Goal: Task Accomplishment & Management: Use online tool/utility

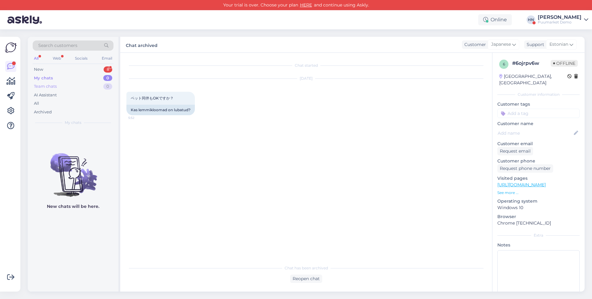
click at [88, 84] on div "Team chats 0" at bounding box center [73, 86] width 81 height 9
click at [73, 96] on div "AI Assistant" at bounding box center [73, 95] width 81 height 9
click at [70, 101] on div "All" at bounding box center [73, 103] width 81 height 9
click at [67, 108] on div "Archived" at bounding box center [73, 112] width 81 height 9
click at [68, 104] on div "All" at bounding box center [73, 103] width 81 height 9
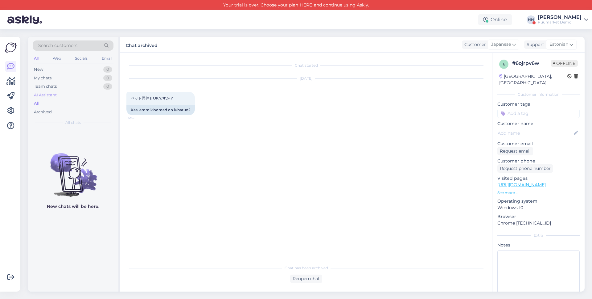
click at [71, 96] on div "AI Assistant" at bounding box center [73, 95] width 81 height 9
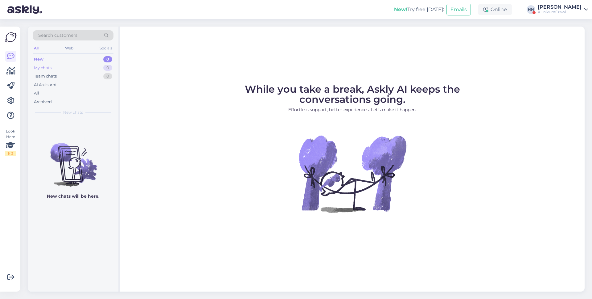
click at [61, 67] on div "My chats 0" at bounding box center [73, 68] width 81 height 9
click at [566, 8] on div "[PERSON_NAME]" at bounding box center [560, 7] width 44 height 5
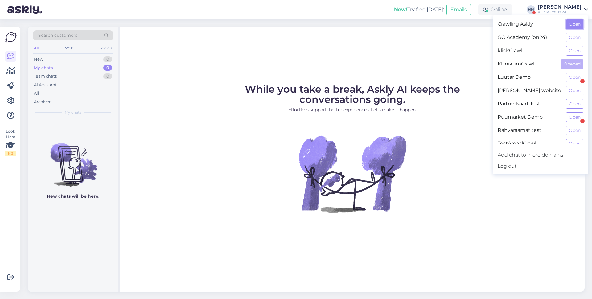
click at [570, 25] on button "Open" at bounding box center [574, 24] width 17 height 10
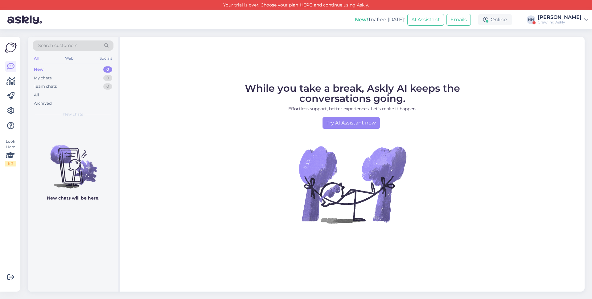
click at [550, 29] on div "New! Try free [DATE]: AI Assistant Emails Online [PERSON_NAME] Crawling Askly" at bounding box center [296, 19] width 592 height 19
click at [557, 26] on div "New! Try free [DATE]: AI Assistant Emails Online [PERSON_NAME] Crawling Askly" at bounding box center [296, 19] width 592 height 19
click at [563, 20] on div "Crawling Askly" at bounding box center [560, 22] width 44 height 5
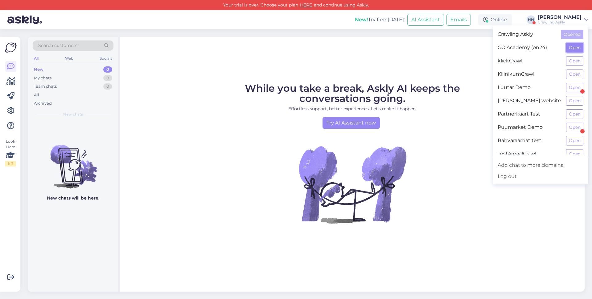
click at [573, 49] on button "Open" at bounding box center [574, 48] width 17 height 10
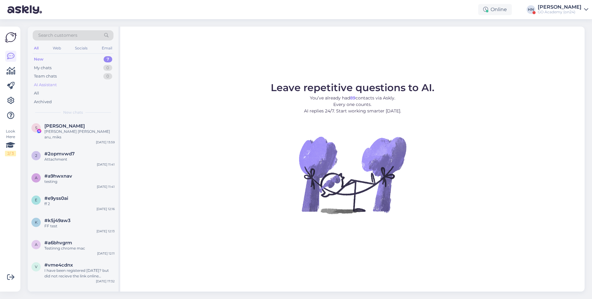
click at [63, 85] on div "AI Assistant" at bounding box center [73, 84] width 81 height 9
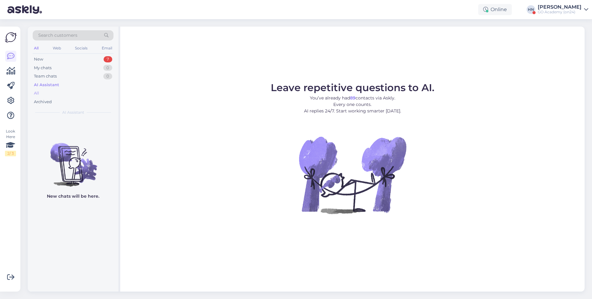
click at [58, 95] on div "All" at bounding box center [73, 93] width 81 height 9
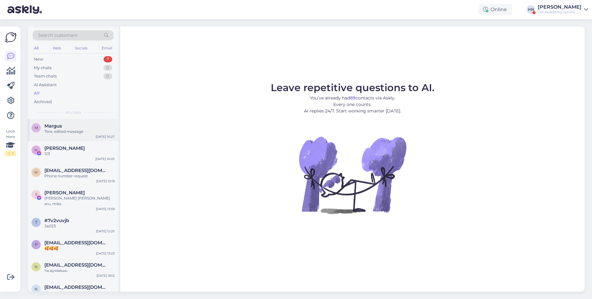
click at [79, 136] on div "M [PERSON_NAME], edited message [DATE] 10:27" at bounding box center [73, 130] width 91 height 22
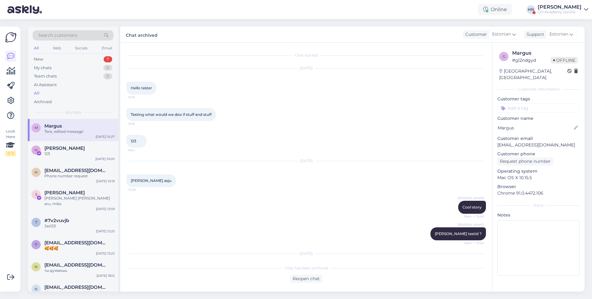
scroll to position [115, 0]
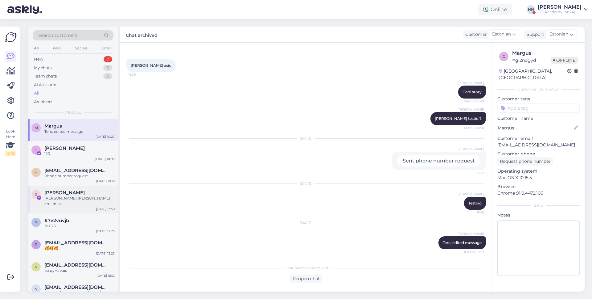
click at [76, 203] on div "S [PERSON_NAME] [PERSON_NAME] [PERSON_NAME] aru, miks [DATE] 13:59" at bounding box center [73, 199] width 91 height 28
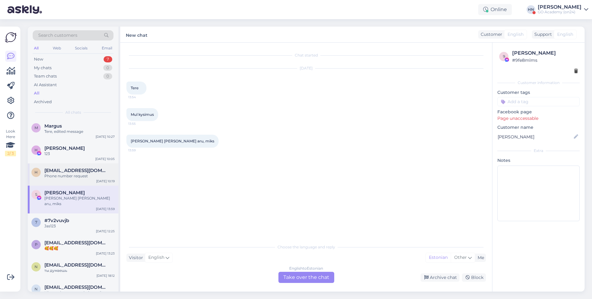
click at [91, 177] on div "Phone number request" at bounding box center [79, 176] width 70 height 6
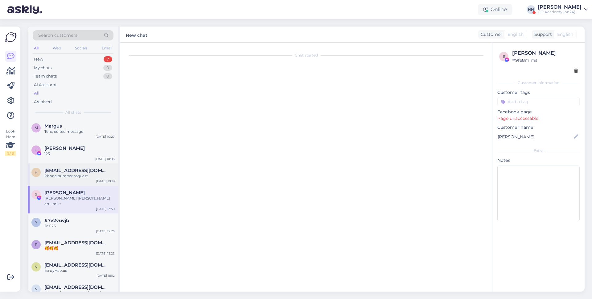
scroll to position [2, 0]
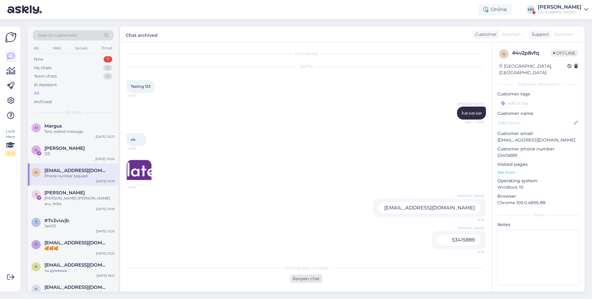
click at [308, 280] on div "Reopen chat" at bounding box center [306, 278] width 32 height 8
click at [85, 79] on div "Team chats 0" at bounding box center [73, 76] width 81 height 9
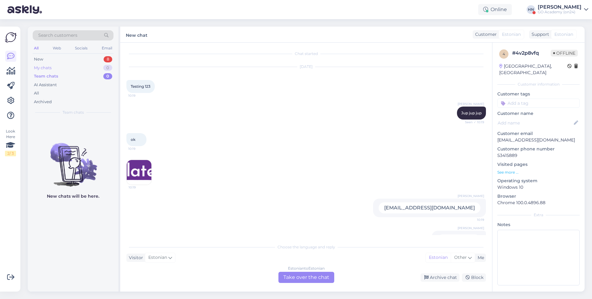
click at [82, 67] on div "My chats 0" at bounding box center [73, 68] width 81 height 9
click at [51, 92] on div "All" at bounding box center [73, 93] width 81 height 9
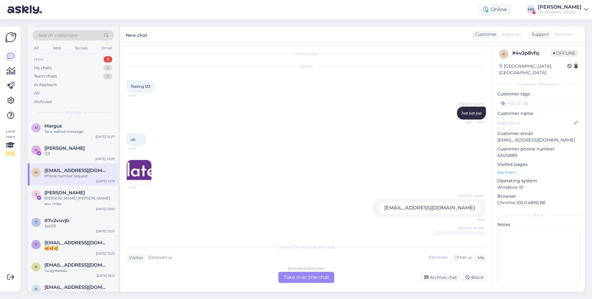
click at [55, 60] on div "New 8" at bounding box center [73, 59] width 81 height 9
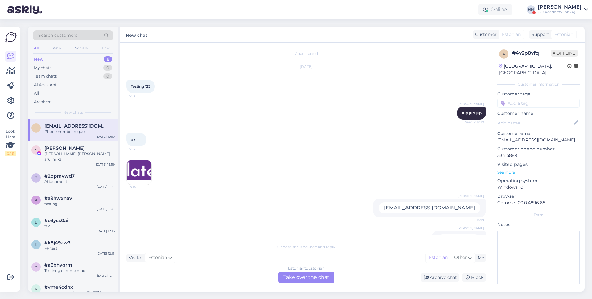
click at [51, 123] on span "[EMAIL_ADDRESS][DOMAIN_NAME]" at bounding box center [76, 126] width 64 height 6
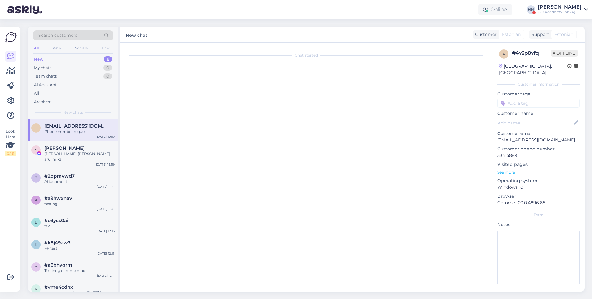
scroll to position [0, 0]
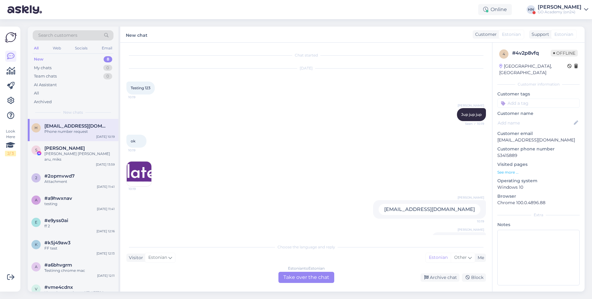
click at [313, 277] on div "Estonian to Estonian Take over the chat" at bounding box center [306, 276] width 56 height 11
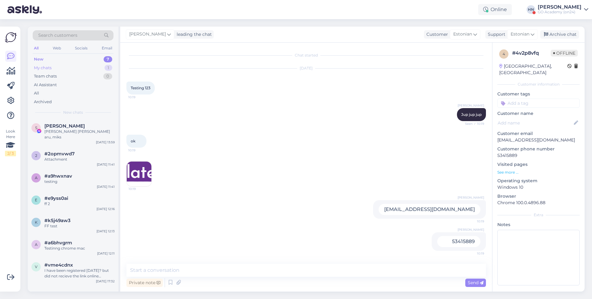
click at [75, 70] on div "My chats 1" at bounding box center [73, 68] width 81 height 9
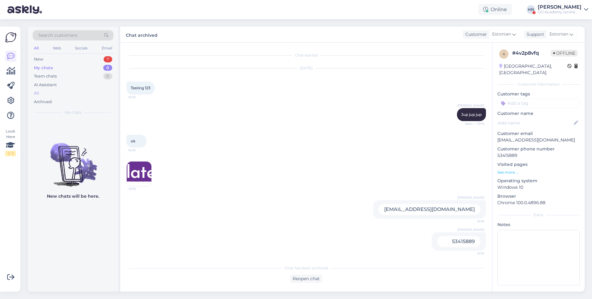
click at [69, 92] on div "All" at bounding box center [73, 93] width 81 height 9
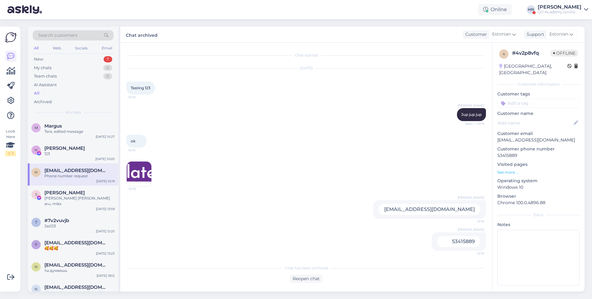
click at [86, 167] on div "[PERSON_NAME] [PERSON_NAME][EMAIL_ADDRESS][DOMAIN_NAME] Phone number request [D…" at bounding box center [73, 174] width 91 height 22
click at [292, 271] on div "Chat has been archived Reopen chat" at bounding box center [306, 271] width 360 height 21
click at [293, 280] on div "Reopen chat" at bounding box center [306, 278] width 32 height 8
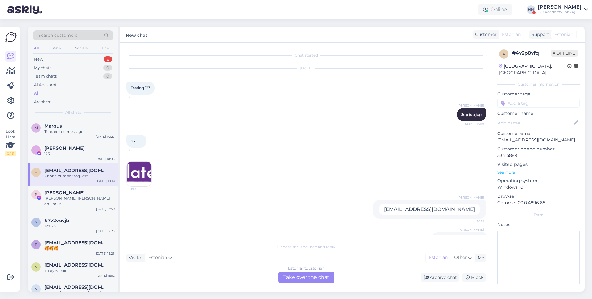
click at [304, 270] on div "Estonian to Estonian" at bounding box center [306, 268] width 37 height 6
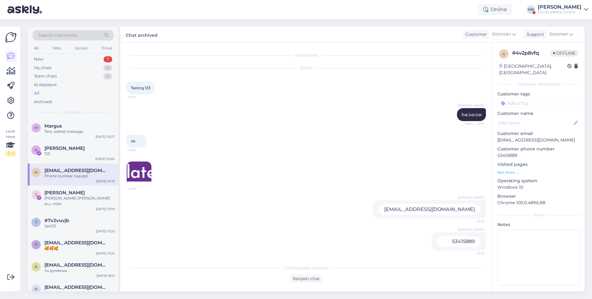
click at [563, 0] on div "Online HN Hans Niinemäe GO Academy (on24)" at bounding box center [296, 9] width 592 height 19
click at [558, 5] on div "[PERSON_NAME]" at bounding box center [560, 7] width 44 height 5
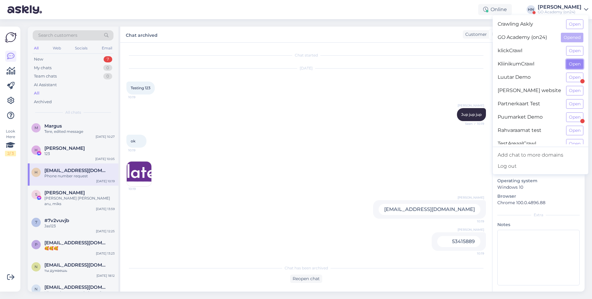
click at [577, 60] on button "Open" at bounding box center [574, 64] width 17 height 10
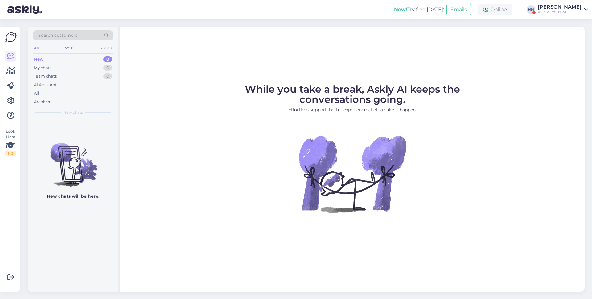
click at [559, 1] on div "New! Try free today: Emails Online HN Hans Niinemäe KliinikumCrawl" at bounding box center [296, 9] width 592 height 19
click at [558, 6] on div "[PERSON_NAME]" at bounding box center [560, 7] width 44 height 5
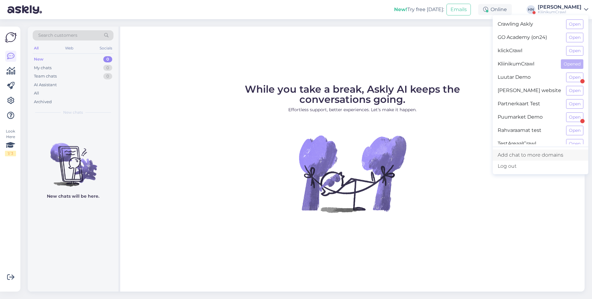
click at [565, 151] on link "Add chat to more domains" at bounding box center [541, 154] width 96 height 11
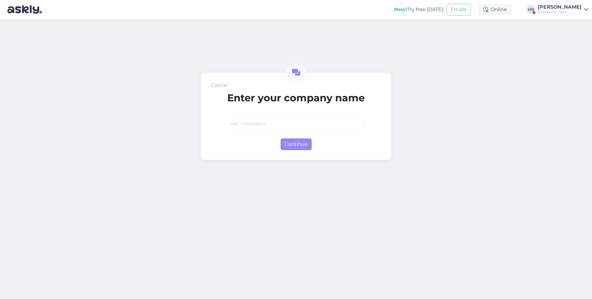
click at [308, 126] on input "text" at bounding box center [296, 124] width 138 height 10
type input "TestDomain"
click at [291, 148] on button "Continue" at bounding box center [296, 144] width 31 height 12
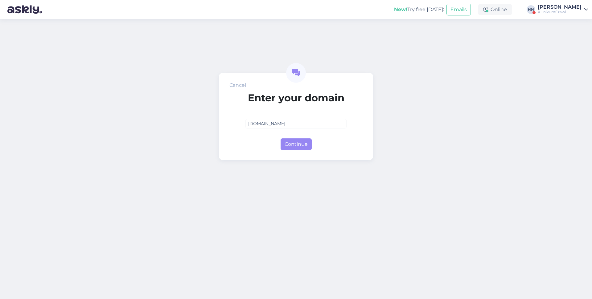
type input "[DOMAIN_NAME]"
click at [291, 136] on div "Continue" at bounding box center [295, 143] width 101 height 14
click at [289, 143] on button "Continue" at bounding box center [296, 144] width 31 height 12
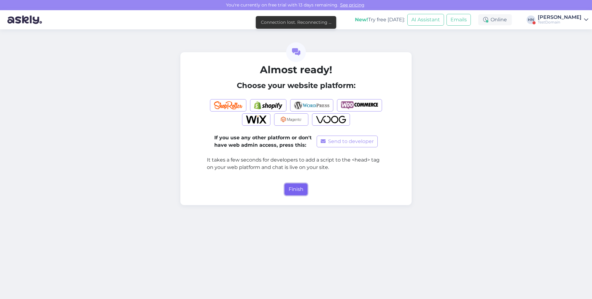
click at [291, 184] on button "Finish" at bounding box center [296, 189] width 23 height 12
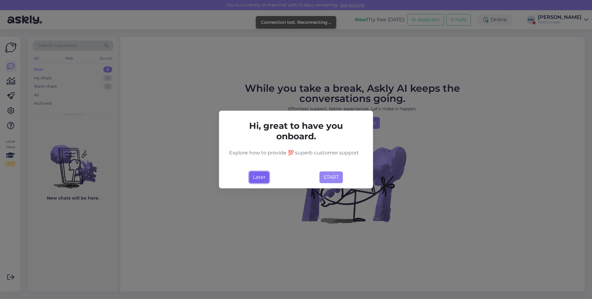
click at [260, 175] on button "Later" at bounding box center [259, 177] width 20 height 12
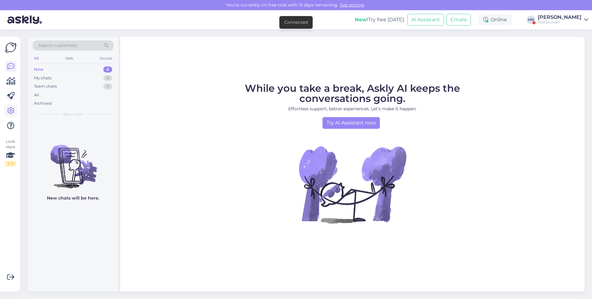
click at [9, 107] on icon at bounding box center [10, 110] width 7 height 7
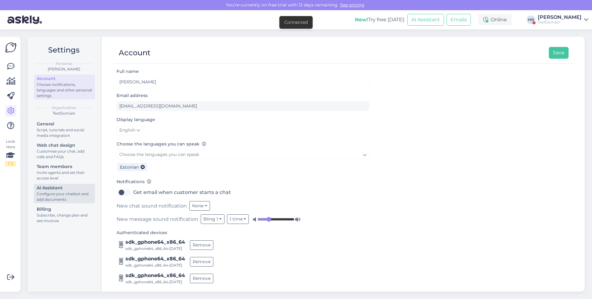
click at [56, 185] on div "AI Assistant" at bounding box center [65, 187] width 56 height 6
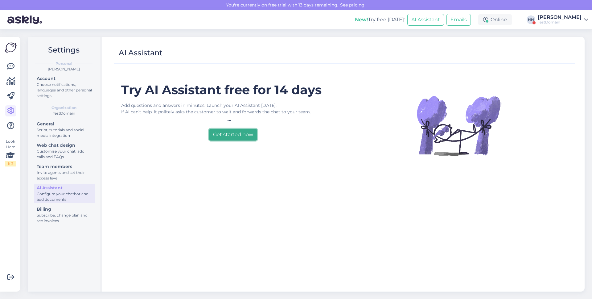
click at [226, 131] on button "Get started now" at bounding box center [233, 135] width 48 height 12
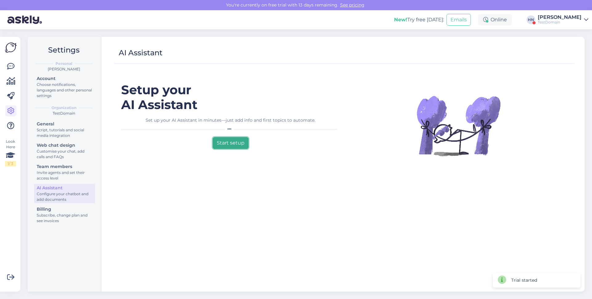
click at [227, 140] on button "Start setup" at bounding box center [231, 143] width 36 height 12
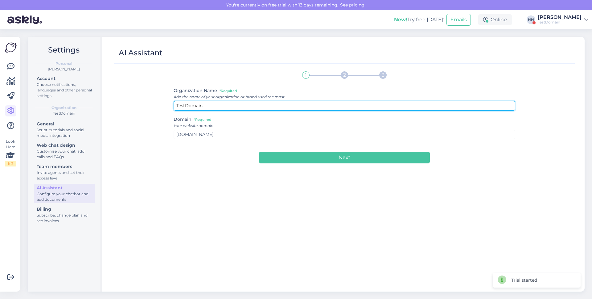
click at [234, 105] on input "TestDomain" at bounding box center [345, 106] width 342 height 10
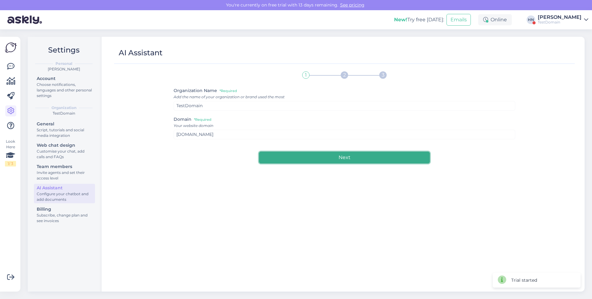
click at [272, 152] on button "Next" at bounding box center [344, 157] width 171 height 12
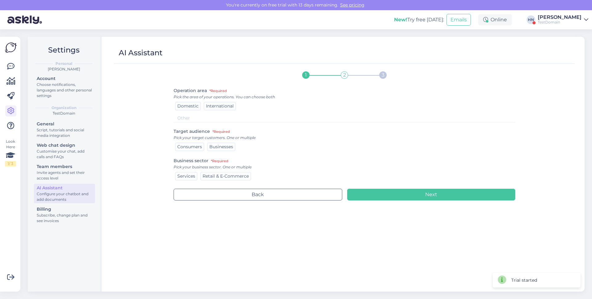
click at [180, 95] on div "Pick the area of your operations. You can choose both" at bounding box center [345, 97] width 342 height 6
click at [181, 105] on span "Domestic" at bounding box center [187, 106] width 21 height 6
click at [185, 143] on div "Consumers" at bounding box center [189, 146] width 29 height 8
click at [186, 170] on div "Business sector *Required Pick your business sector. One or multiple Services R…" at bounding box center [345, 169] width 342 height 24
click at [186, 172] on div "Services" at bounding box center [186, 176] width 22 height 8
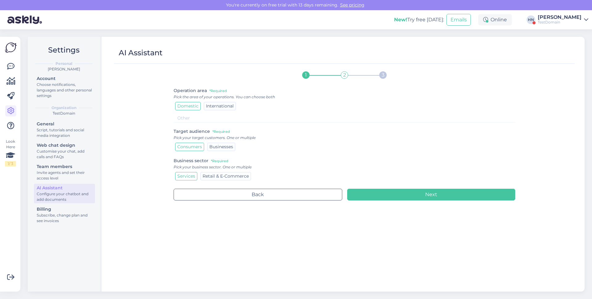
click at [370, 202] on div "1 2 3 Operation area *Required Pick the area of your operations. You can choose…" at bounding box center [345, 177] width 342 height 218
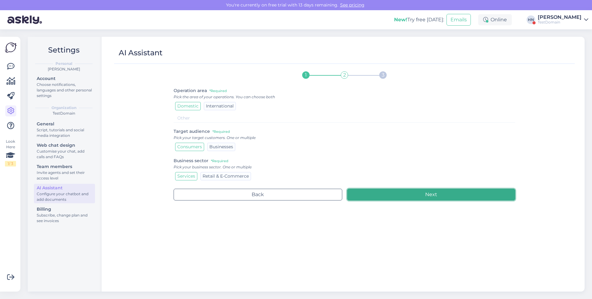
click at [372, 194] on button "Next" at bounding box center [431, 194] width 168 height 12
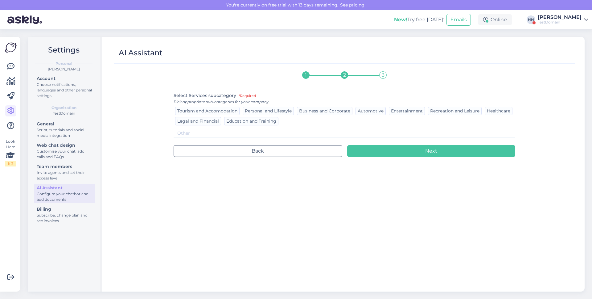
click at [233, 130] on input at bounding box center [345, 133] width 342 height 9
type input "Chatbot"
click at [415, 157] on div "1 2 3 Select Services subcategory *Required Pick appropriate sub-categories for…" at bounding box center [345, 177] width 342 height 218
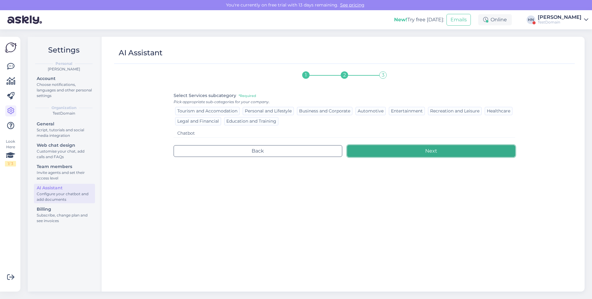
click at [416, 151] on button "Next" at bounding box center [431, 151] width 168 height 12
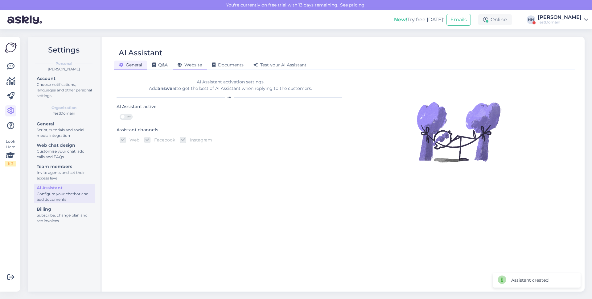
click at [200, 67] on span "Website" at bounding box center [190, 65] width 24 height 6
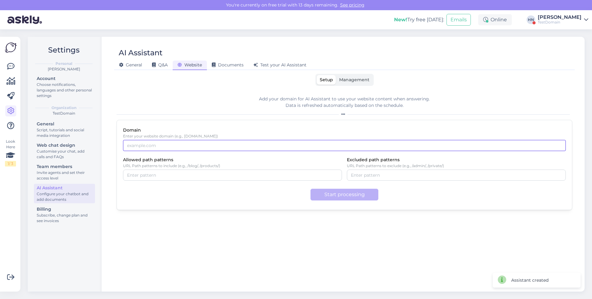
click at [242, 146] on input "Domain" at bounding box center [344, 145] width 443 height 11
type input "[DOMAIN_NAME]"
click at [288, 216] on div "Add your domain for AI Assistant to use your website content when answering. Da…" at bounding box center [345, 188] width 456 height 195
click at [328, 197] on button "Start processing" at bounding box center [345, 194] width 68 height 12
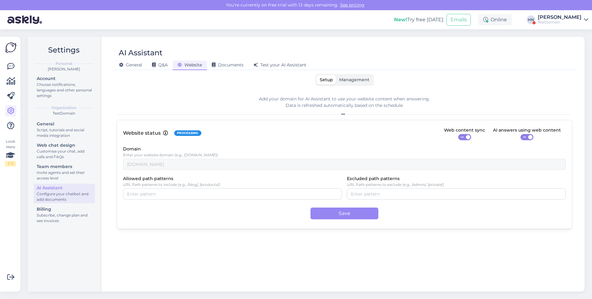
click at [354, 126] on div "Website status Processing Web content sync ON AI answers using web content ON" at bounding box center [344, 133] width 443 height 14
click at [466, 138] on span "ON" at bounding box center [462, 137] width 7 height 6
click at [458, 134] on input "ON" at bounding box center [458, 134] width 0 height 0
click at [462, 131] on div "Web content sync" at bounding box center [464, 130] width 41 height 7
click at [466, 141] on div "Website status Processing Web content sync OFF AI answers using web content ON …" at bounding box center [345, 174] width 456 height 109
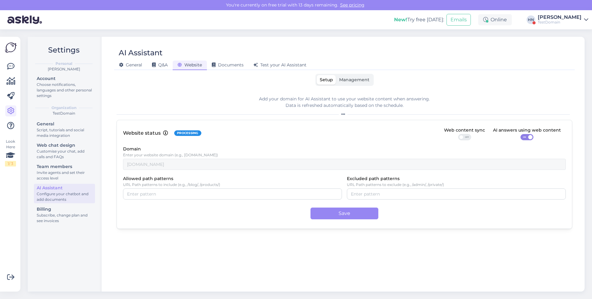
click at [355, 220] on div "Website status Processing Web content sync OFF AI answers using web content ON …" at bounding box center [345, 174] width 456 height 109
click at [351, 212] on button "Save" at bounding box center [345, 213] width 68 height 12
click at [466, 134] on span "OFF" at bounding box center [467, 137] width 7 height 6
click at [458, 134] on input "OFF" at bounding box center [458, 134] width 0 height 0
click at [361, 206] on div "Website status Processing Web content sync ON AI answers using web content ON D…" at bounding box center [345, 174] width 456 height 109
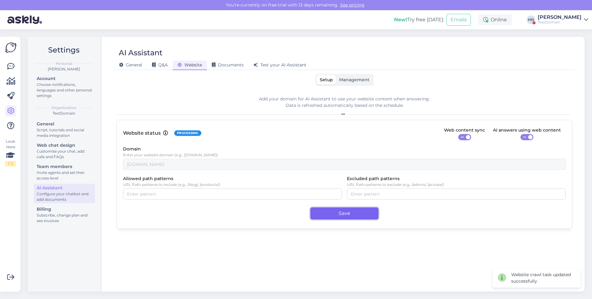
click at [361, 208] on button "Save" at bounding box center [345, 213] width 68 height 12
click at [298, 215] on div "Save" at bounding box center [344, 213] width 443 height 12
click at [174, 71] on div "AI Assistant General Q&A Website Documents Test your AI Assistant Setup Managem…" at bounding box center [344, 164] width 480 height 254
click at [166, 67] on span "Q&A" at bounding box center [160, 65] width 16 height 6
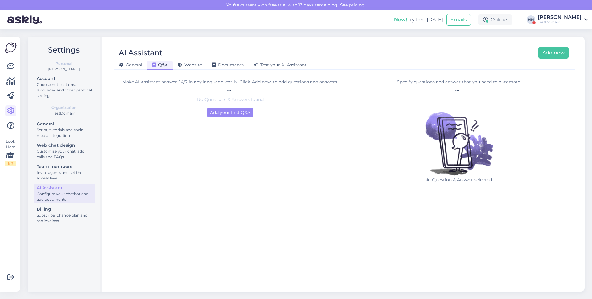
click at [238, 107] on div "No Questions & Answers found Add your first Q&A" at bounding box center [230, 106] width 218 height 21
click at [236, 115] on button "Add your first Q&A" at bounding box center [230, 113] width 46 height 10
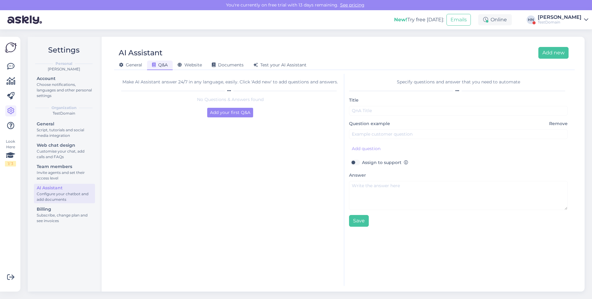
click at [113, 65] on div "AI Assistant Add new General Q&A Website Documents Test your AI Assistant Make …" at bounding box center [344, 164] width 480 height 254
click at [181, 65] on icon at bounding box center [180, 65] width 4 height 4
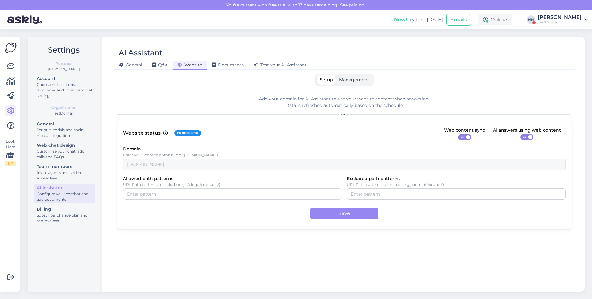
click at [237, 217] on div "Save" at bounding box center [344, 213] width 443 height 12
click at [464, 133] on div "Web content sync" at bounding box center [464, 130] width 41 height 7
click at [463, 136] on span "ON" at bounding box center [462, 137] width 7 height 6
click at [458, 134] on input "ON" at bounding box center [458, 134] width 0 height 0
click at [232, 71] on div "AI Assistant General Q&A Website Documents Test your AI Assistant Setup Managem…" at bounding box center [344, 164] width 480 height 254
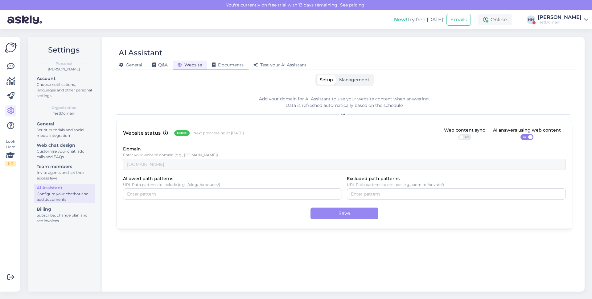
click at [230, 64] on span "Documents" at bounding box center [228, 65] width 32 height 6
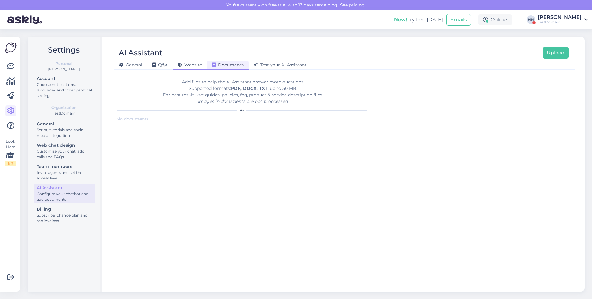
click at [185, 66] on span "Website" at bounding box center [190, 65] width 24 height 6
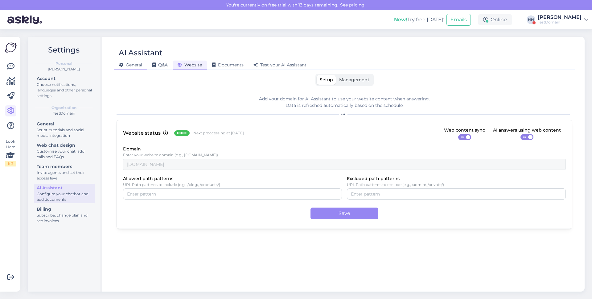
click at [142, 63] on span "General" at bounding box center [130, 65] width 23 height 6
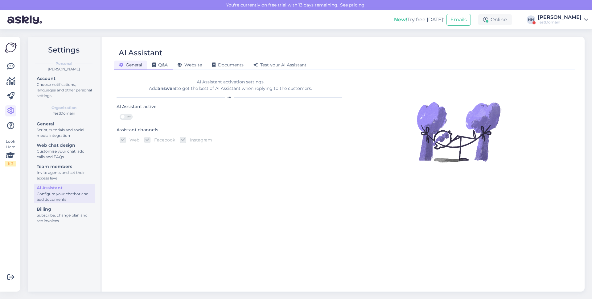
click at [167, 64] on span "Q&A" at bounding box center [160, 65] width 16 height 6
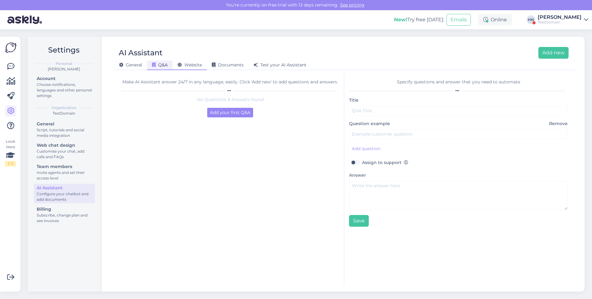
click at [183, 64] on span "Website" at bounding box center [190, 65] width 24 height 6
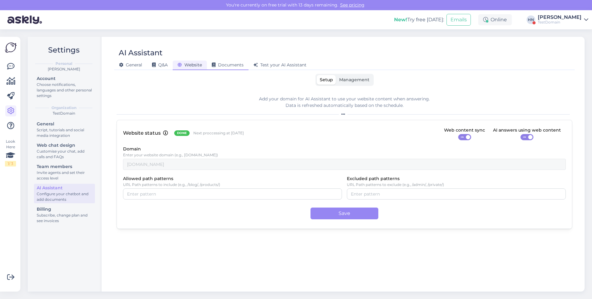
click at [227, 66] on span "Documents" at bounding box center [228, 65] width 32 height 6
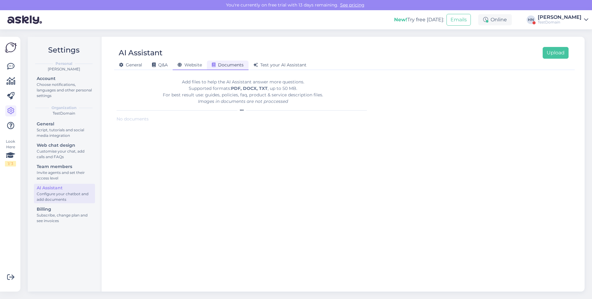
click at [192, 64] on span "Website" at bounding box center [190, 65] width 24 height 6
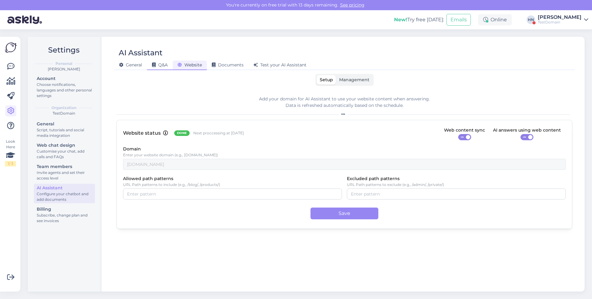
click at [170, 66] on div "Q&A" at bounding box center [160, 65] width 26 height 10
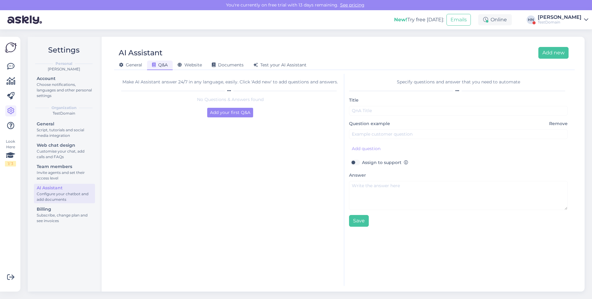
click at [362, 162] on label "Assign to support" at bounding box center [385, 162] width 46 height 8
click at [351, 162] on input "Assign to support" at bounding box center [355, 162] width 12 height 8
checkbox input "true"
click at [198, 60] on div "Website" at bounding box center [190, 65] width 34 height 10
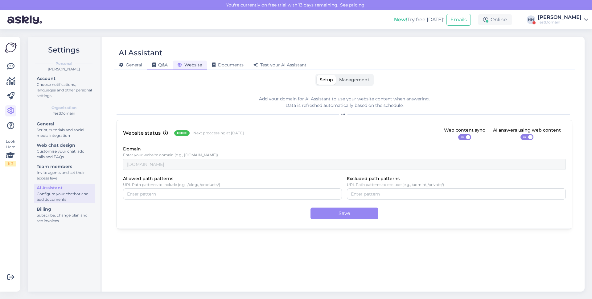
click at [157, 63] on span "Q&A" at bounding box center [160, 65] width 16 height 6
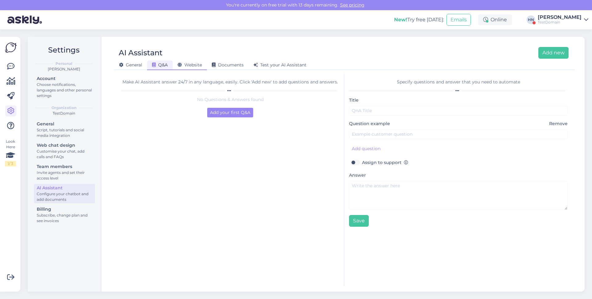
click at [190, 64] on span "Website" at bounding box center [190, 65] width 24 height 6
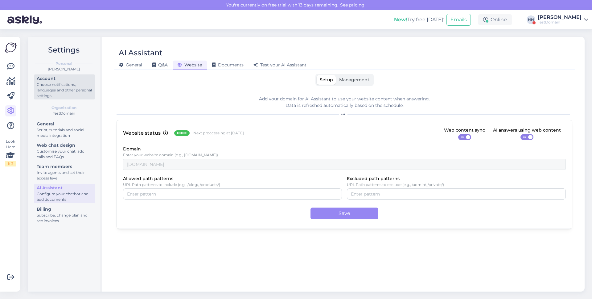
click at [53, 84] on div "Choose notifications, languages and other personal settings" at bounding box center [65, 90] width 56 height 17
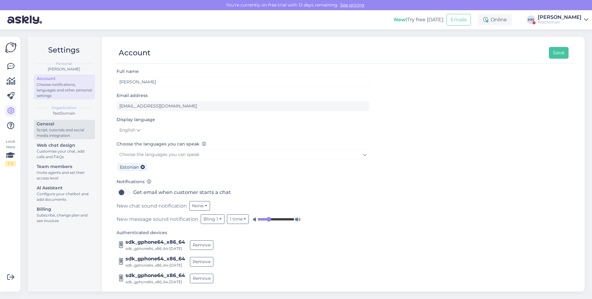
click at [68, 135] on div "Script, tutorials and social media integration" at bounding box center [65, 132] width 56 height 11
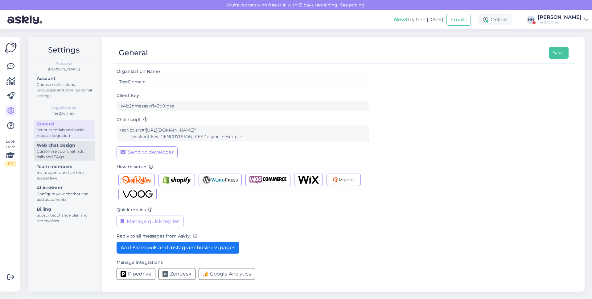
click at [66, 156] on div "Customise your chat, add calls and FAQs" at bounding box center [65, 153] width 56 height 11
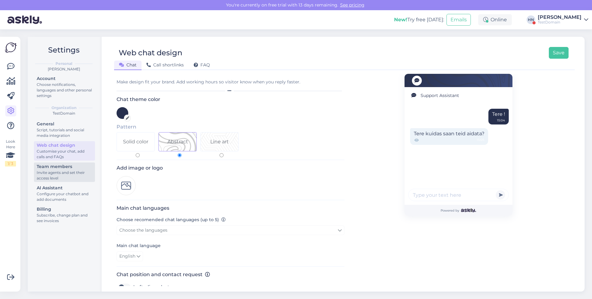
click at [67, 171] on div "Invite agents and set their access level" at bounding box center [65, 175] width 56 height 11
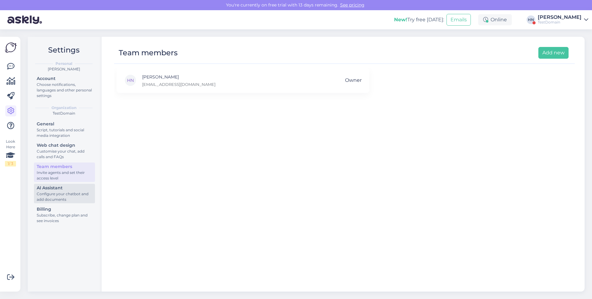
click at [67, 191] on div "Configure your chatbot and add documents" at bounding box center [65, 196] width 56 height 11
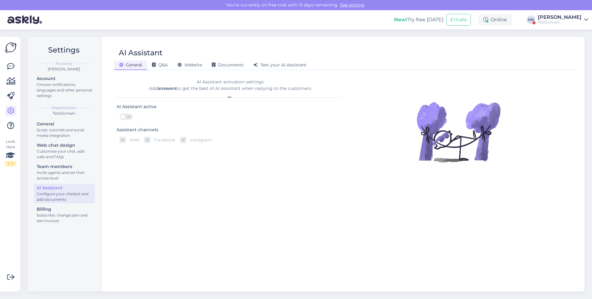
click at [124, 117] on span at bounding box center [123, 116] width 4 height 4
click at [120, 113] on input "OFF" at bounding box center [120, 113] width 0 height 0
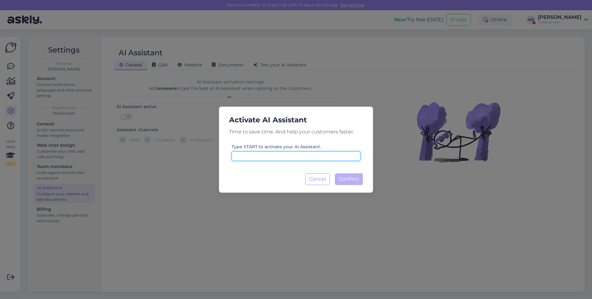
click at [266, 157] on input at bounding box center [296, 156] width 129 height 10
type input "start"
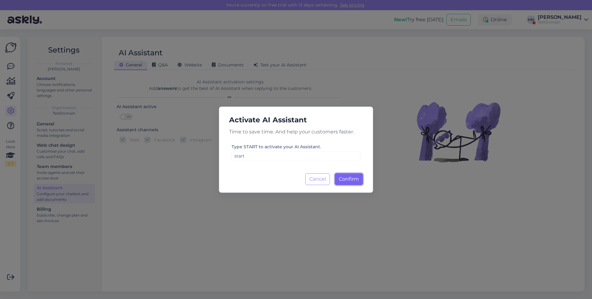
click at [357, 183] on button "Confirm Loading..." at bounding box center [349, 179] width 28 height 12
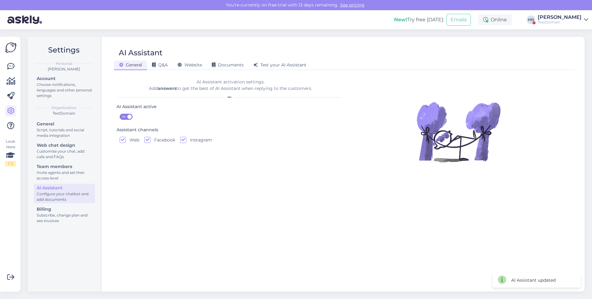
click at [151, 142] on label "Facebook" at bounding box center [163, 140] width 25 height 6
click at [151, 142] on input "Facebook" at bounding box center [147, 140] width 6 height 6
click at [150, 141] on input "Facebook" at bounding box center [147, 140] width 6 height 6
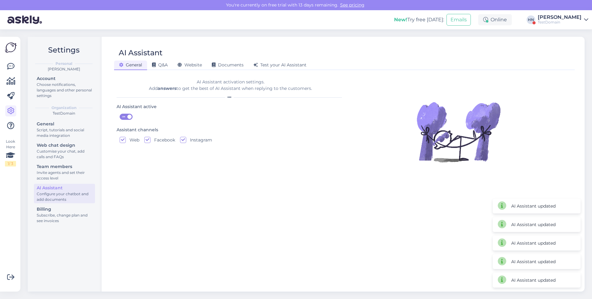
click at [150, 141] on input "Facebook" at bounding box center [147, 140] width 6 height 6
checkbox input "true"
click at [194, 66] on span "Website" at bounding box center [190, 65] width 24 height 6
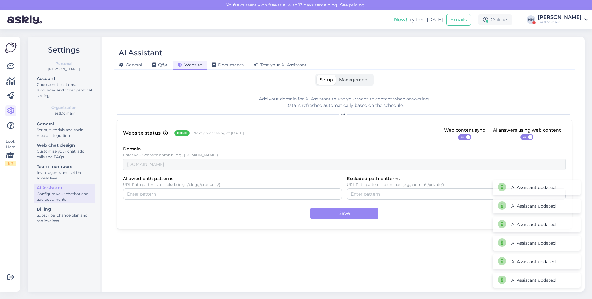
click at [275, 130] on div "Website status Done Next proccessing at [DATE] Web content sync ON AI answers u…" at bounding box center [344, 133] width 443 height 14
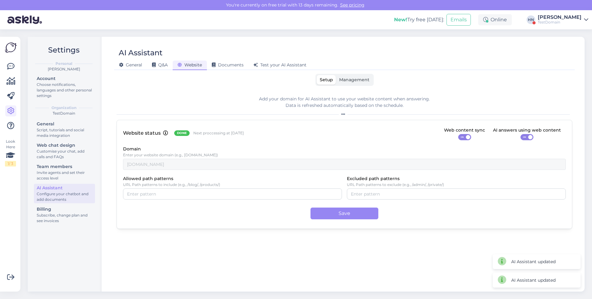
click at [366, 80] on span "Management" at bounding box center [354, 80] width 30 height 6
click at [336, 75] on input "Management" at bounding box center [336, 75] width 0 height 0
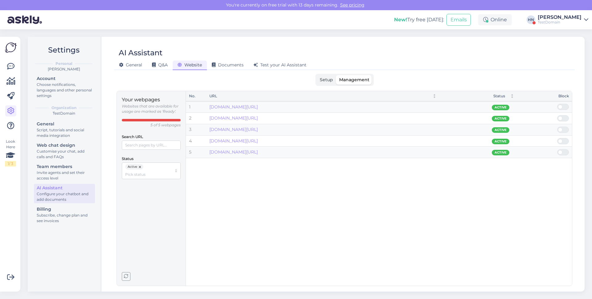
click at [338, 78] on label "Management" at bounding box center [354, 80] width 36 height 10
click at [336, 75] on input "Management" at bounding box center [336, 75] width 0 height 0
click at [328, 78] on span "Setup" at bounding box center [326, 80] width 13 height 6
click at [317, 75] on input "Setup" at bounding box center [317, 75] width 0 height 0
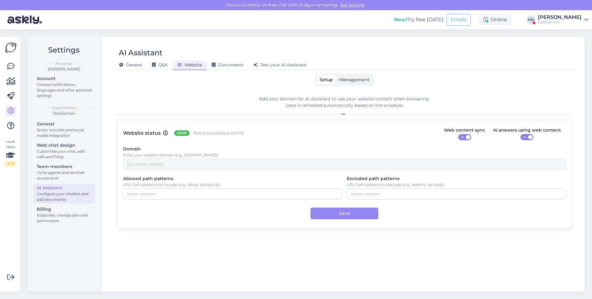
click at [362, 75] on label "Management" at bounding box center [354, 80] width 36 height 10
click at [336, 75] on input "Management" at bounding box center [336, 75] width 0 height 0
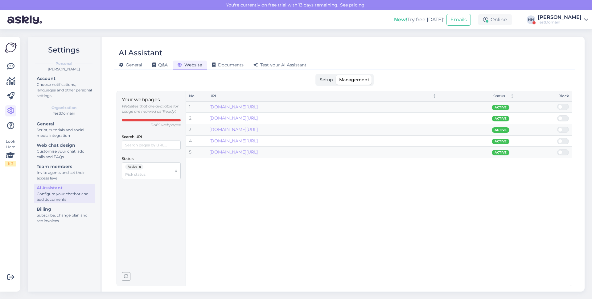
click at [126, 276] on icon "button" at bounding box center [126, 276] width 4 height 4
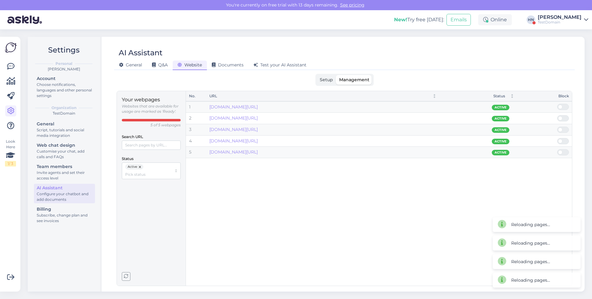
click at [337, 77] on label "Management" at bounding box center [354, 80] width 36 height 10
click at [336, 75] on input "Management" at bounding box center [336, 75] width 0 height 0
click at [327, 80] on span "Setup" at bounding box center [326, 80] width 13 height 6
click at [317, 75] on input "Setup" at bounding box center [317, 75] width 0 height 0
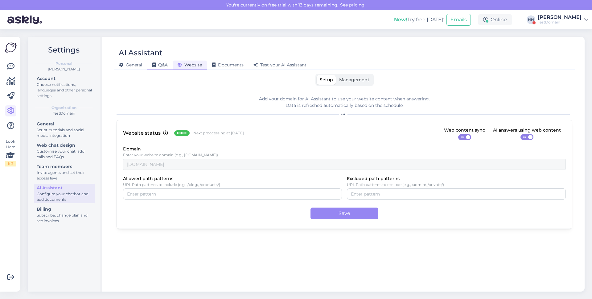
click at [162, 68] on div "Q&A" at bounding box center [160, 65] width 26 height 10
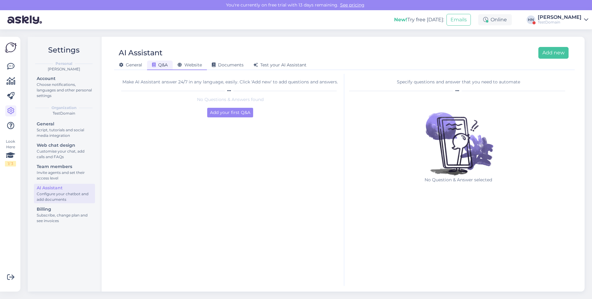
click at [185, 64] on span "Website" at bounding box center [190, 65] width 24 height 6
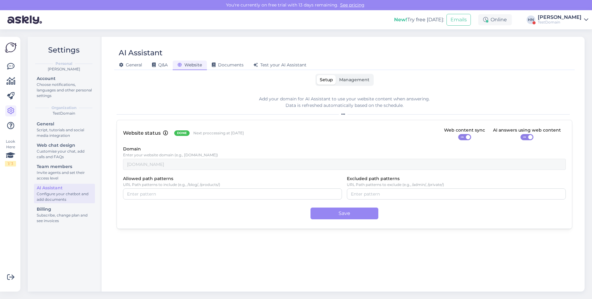
click at [349, 80] on span "Management" at bounding box center [354, 80] width 30 height 6
click at [336, 75] on input "Management" at bounding box center [336, 75] width 0 height 0
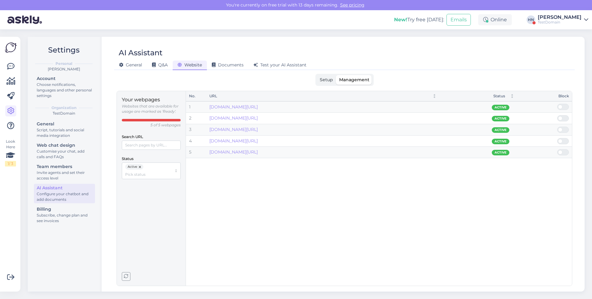
click at [316, 73] on div "AI Assistant General Q&A Website Documents Test your AI Assistant Setup Managem…" at bounding box center [344, 164] width 480 height 254
click at [330, 80] on span "Setup" at bounding box center [326, 80] width 13 height 6
click at [317, 75] on input "Setup" at bounding box center [317, 75] width 0 height 0
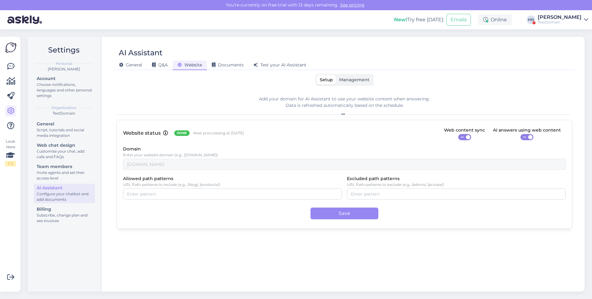
click at [353, 81] on span "Management" at bounding box center [354, 80] width 30 height 6
click at [336, 75] on input "Management" at bounding box center [336, 75] width 0 height 0
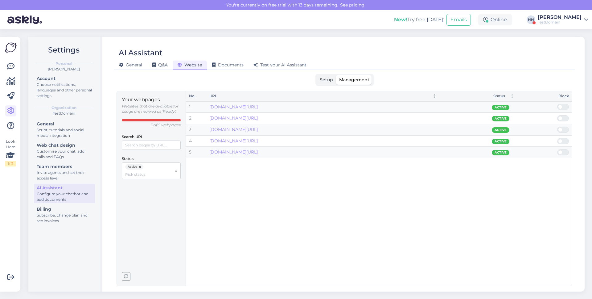
click at [179, 99] on p "Your webpages" at bounding box center [151, 100] width 59 height 8
click at [327, 80] on span "Setup" at bounding box center [326, 80] width 13 height 6
click at [317, 75] on input "Setup" at bounding box center [317, 75] width 0 height 0
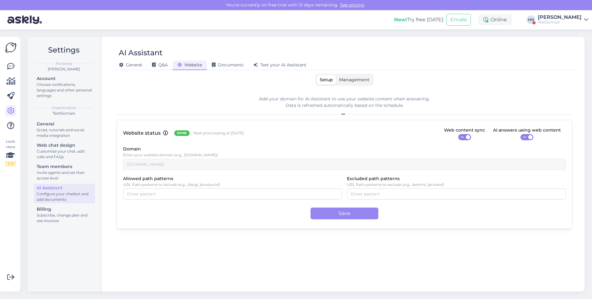
click at [350, 80] on span "Management" at bounding box center [354, 80] width 30 height 6
click at [336, 75] on input "Management" at bounding box center [336, 75] width 0 height 0
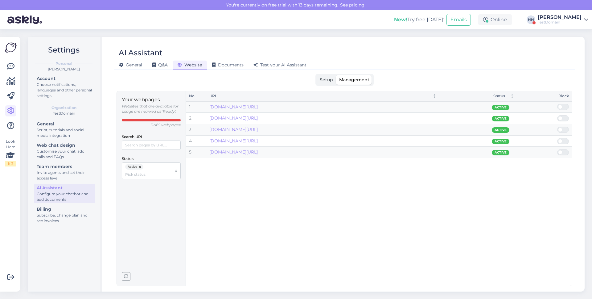
click at [350, 80] on span "Management" at bounding box center [354, 80] width 30 height 6
click at [336, 75] on input "Management" at bounding box center [336, 75] width 0 height 0
click at [147, 150] on div "Your webpages Websites that are available for usage are marked as 'Ready'. 5 of…" at bounding box center [151, 137] width 59 height 83
click at [149, 145] on input "Search URL" at bounding box center [151, 144] width 59 height 9
type input "about"
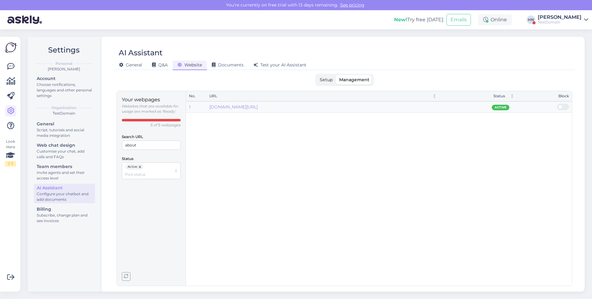
click at [311, 80] on div "Setup Management" at bounding box center [345, 80] width 456 height 12
click at [323, 79] on span "Setup" at bounding box center [326, 80] width 13 height 6
click at [317, 75] on input "Setup" at bounding box center [317, 75] width 0 height 0
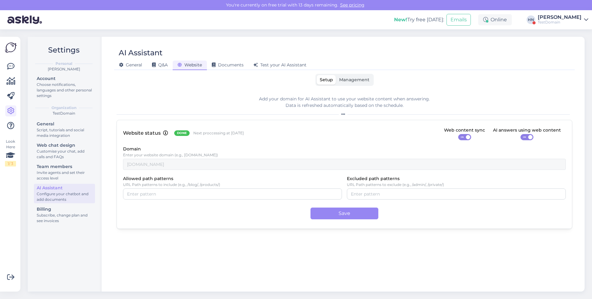
click at [344, 75] on label "Management" at bounding box center [354, 80] width 36 height 10
click at [336, 75] on input "Management" at bounding box center [336, 75] width 0 height 0
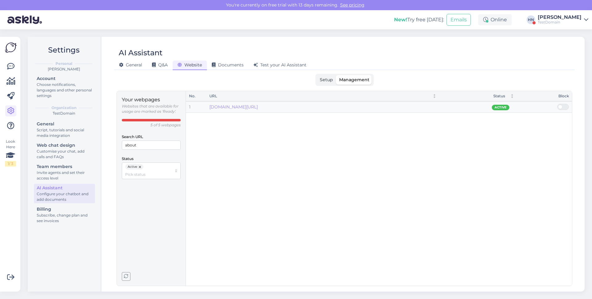
click at [332, 81] on span "Setup" at bounding box center [326, 80] width 13 height 6
click at [317, 75] on input "Setup" at bounding box center [317, 75] width 0 height 0
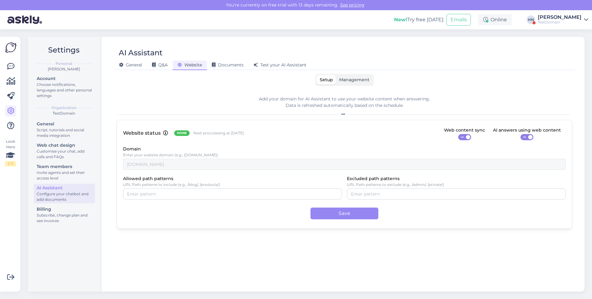
click at [360, 77] on span "Management" at bounding box center [354, 80] width 30 height 6
click at [336, 75] on input "Management" at bounding box center [336, 75] width 0 height 0
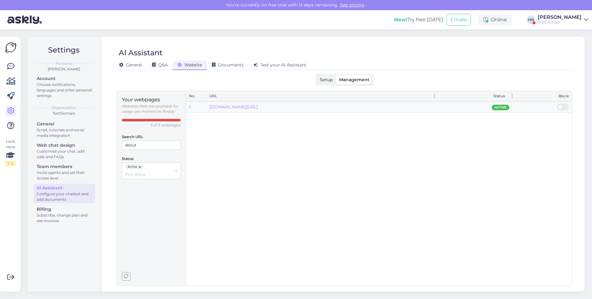
click at [324, 78] on span "Setup" at bounding box center [326, 80] width 13 height 6
click at [317, 75] on input "Setup" at bounding box center [317, 75] width 0 height 0
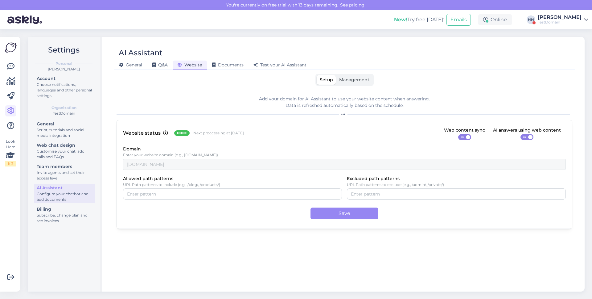
click at [354, 82] on label "Management" at bounding box center [354, 80] width 36 height 10
click at [336, 75] on input "Management" at bounding box center [336, 75] width 0 height 0
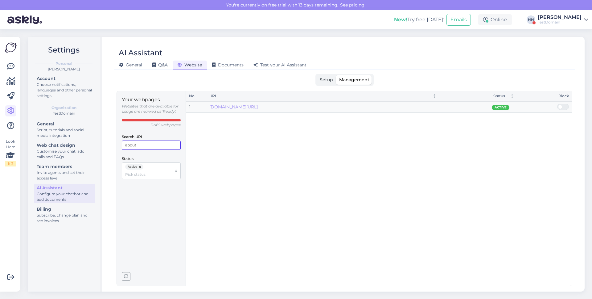
click at [168, 147] on input "about" at bounding box center [151, 144] width 59 height 9
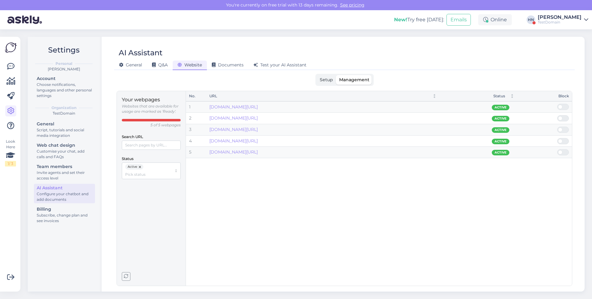
click at [324, 82] on span "Setup" at bounding box center [326, 80] width 13 height 6
click at [317, 75] on input "Setup" at bounding box center [317, 75] width 0 height 0
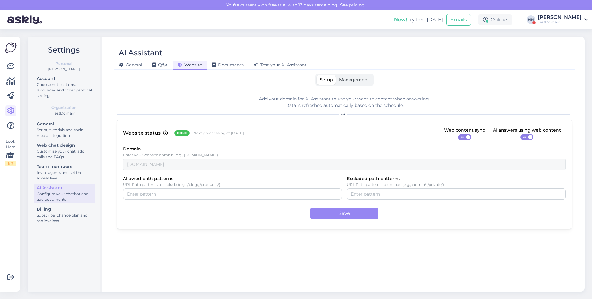
click at [337, 83] on label "Management" at bounding box center [354, 80] width 36 height 10
click at [336, 75] on input "Management" at bounding box center [336, 75] width 0 height 0
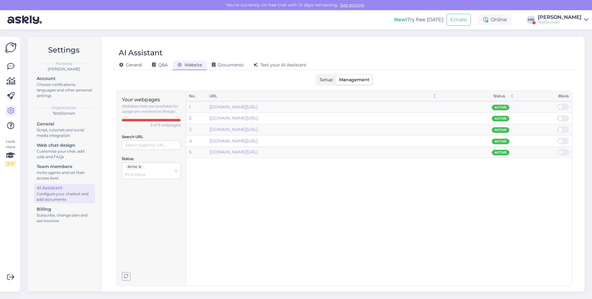
click at [334, 82] on label "Setup" at bounding box center [326, 80] width 19 height 10
click at [317, 75] on input "Setup" at bounding box center [317, 75] width 0 height 0
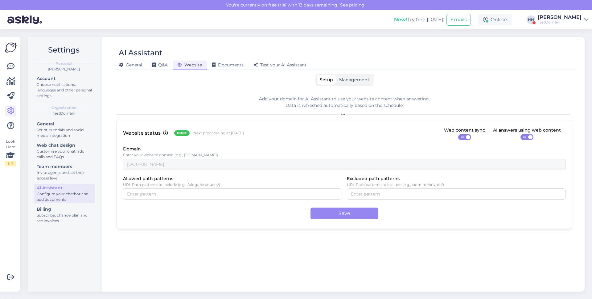
click at [345, 80] on span "Management" at bounding box center [354, 80] width 30 height 6
click at [336, 75] on input "Management" at bounding box center [336, 75] width 0 height 0
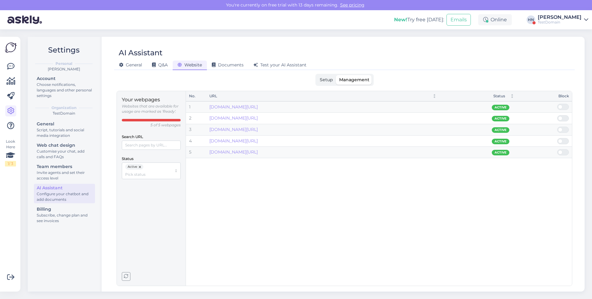
click at [140, 166] on button "button" at bounding box center [140, 167] width 6 height 6
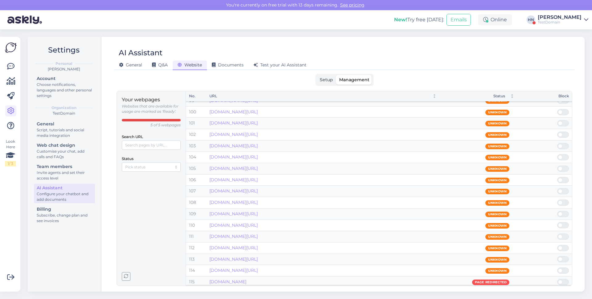
scroll to position [1208, 0]
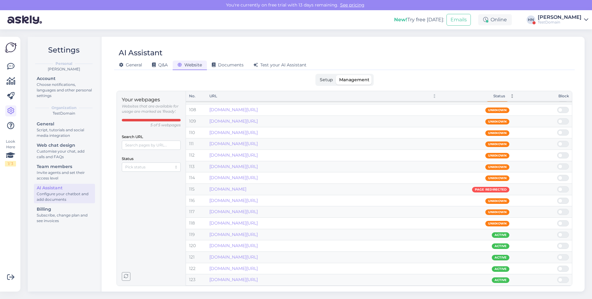
click at [496, 95] on div "Status" at bounding box center [474, 96] width 62 height 6
click at [171, 127] on p "5 of 5 webpages" at bounding box center [166, 124] width 30 height 5
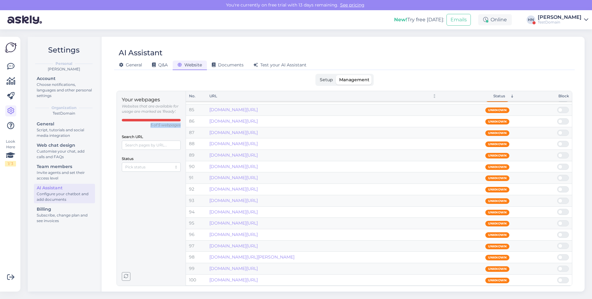
click at [171, 127] on p "5 of 5 webpages" at bounding box center [166, 124] width 30 height 5
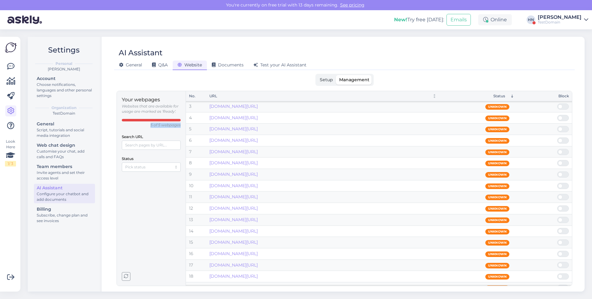
scroll to position [0, 0]
click at [153, 122] on p "5 of 5 webpages" at bounding box center [166, 124] width 30 height 5
click at [155, 124] on p "5 of 5 webpages" at bounding box center [166, 124] width 30 height 5
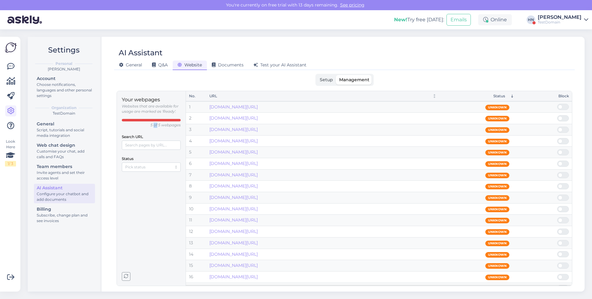
click at [155, 124] on p "5 of 5 webpages" at bounding box center [166, 124] width 30 height 5
click at [151, 127] on p "5 of 5 webpages" at bounding box center [166, 124] width 30 height 5
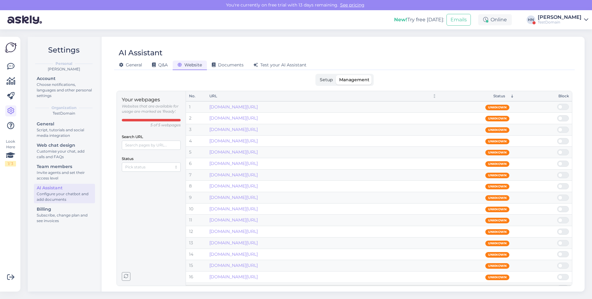
click at [151, 131] on div "Your webpages Websites that are available for usage are marked as 'Ready'. 5 of…" at bounding box center [151, 134] width 59 height 76
click at [561, 20] on div "TestDomain" at bounding box center [560, 22] width 44 height 5
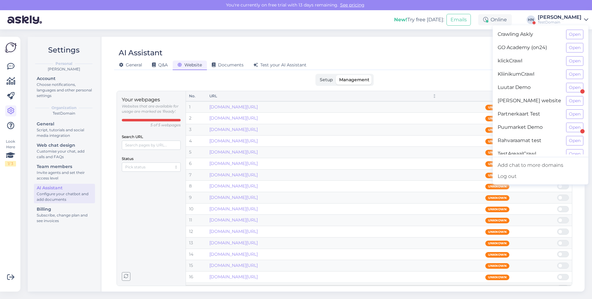
click at [70, 204] on div "General Script, tutorials and social media integration Web chat design Customis…" at bounding box center [64, 173] width 61 height 106
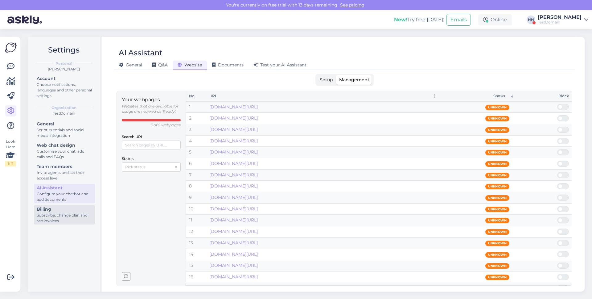
click at [61, 213] on div "Subscribe, change plan and see invoices" at bounding box center [65, 217] width 56 height 11
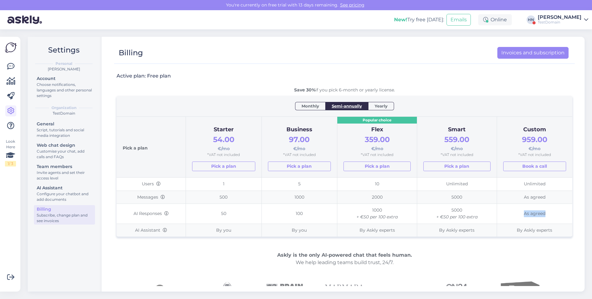
drag, startPoint x: 525, startPoint y: 214, endPoint x: 555, endPoint y: 214, distance: 30.5
click at [557, 214] on td "As agreed" at bounding box center [535, 214] width 76 height 20
click at [555, 214] on td "As agreed" at bounding box center [535, 214] width 76 height 20
click at [366, 65] on div "Billing Invoices and subscription Active plan: Free plan Save 30% if you pick 6…" at bounding box center [344, 164] width 480 height 254
click at [191, 207] on td "50" at bounding box center [224, 214] width 76 height 20
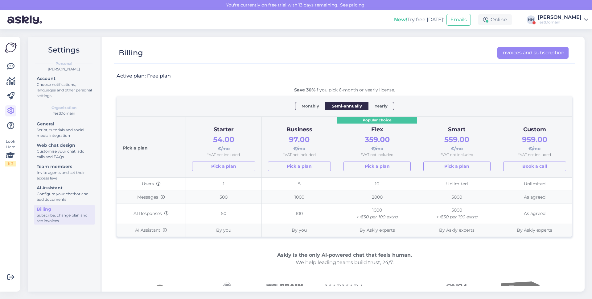
click at [338, 220] on td "1000 + €50 per 100 extra" at bounding box center [377, 214] width 80 height 20
click at [157, 216] on td "AI Responses" at bounding box center [151, 214] width 69 height 20
click at [71, 194] on div "Configure your chatbot and add documents" at bounding box center [65, 196] width 56 height 11
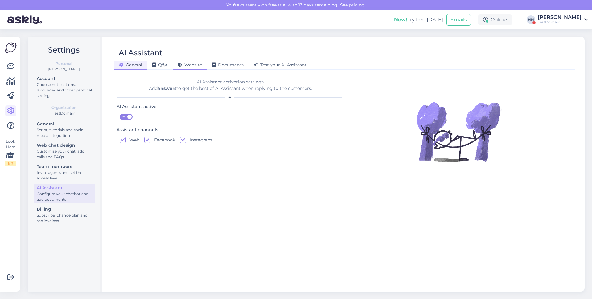
click at [193, 63] on span "Website" at bounding box center [190, 65] width 24 height 6
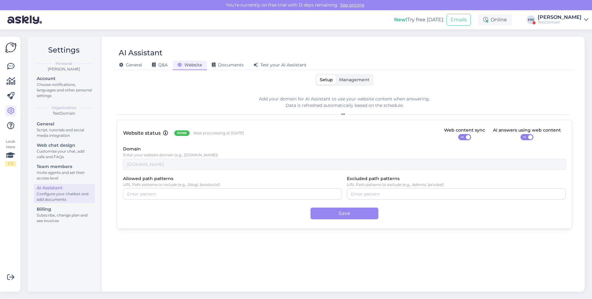
click at [352, 68] on div "General Q&A Website Documents Test your AI Assistant" at bounding box center [341, 64] width 455 height 11
click at [352, 75] on label "Management" at bounding box center [354, 80] width 36 height 10
click at [336, 75] on input "Management" at bounding box center [336, 75] width 0 height 0
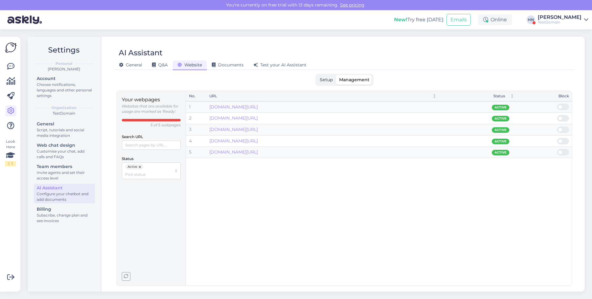
click at [140, 167] on button "button" at bounding box center [140, 167] width 6 height 6
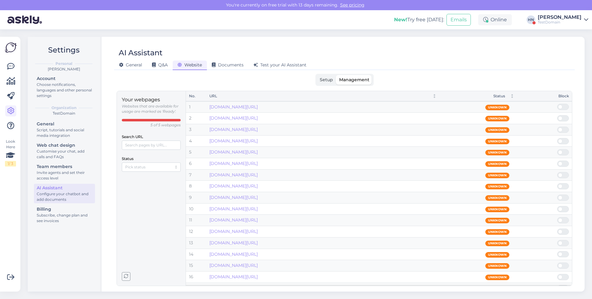
click at [158, 127] on p "5 of 5 webpages" at bounding box center [166, 124] width 30 height 5
click at [159, 126] on p "5 of 5 webpages" at bounding box center [166, 124] width 30 height 5
click at [319, 78] on label "Setup" at bounding box center [326, 80] width 19 height 10
click at [317, 75] on input "Setup" at bounding box center [317, 75] width 0 height 0
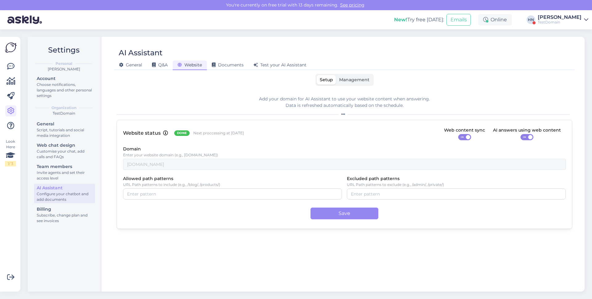
click at [347, 71] on div "AI Assistant General Q&A Website Documents Test your AI Assistant Setup Managem…" at bounding box center [344, 164] width 480 height 254
click at [347, 77] on span "Management" at bounding box center [354, 80] width 30 height 6
click at [336, 75] on input "Management" at bounding box center [336, 75] width 0 height 0
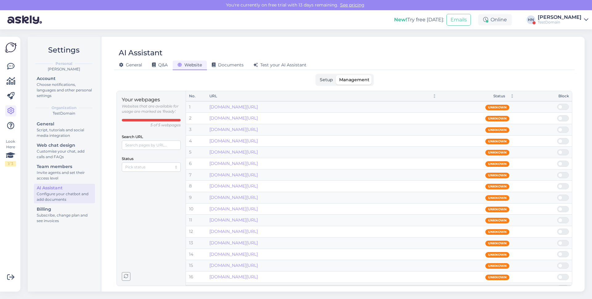
click at [328, 80] on span "Setup" at bounding box center [326, 80] width 13 height 6
click at [317, 75] on input "Setup" at bounding box center [317, 75] width 0 height 0
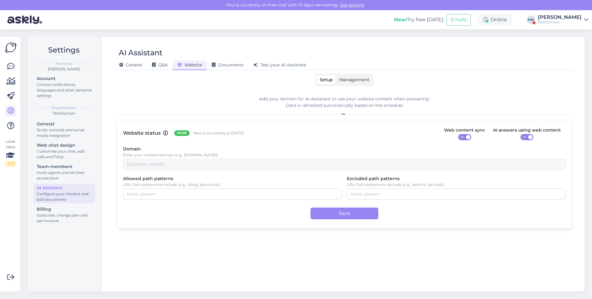
click at [261, 136] on div "Website status Done Next proccessing at [DATE] Web content sync ON AI answers u…" at bounding box center [344, 133] width 443 height 14
click at [344, 84] on label "Management" at bounding box center [354, 80] width 36 height 10
click at [336, 75] on input "Management" at bounding box center [336, 75] width 0 height 0
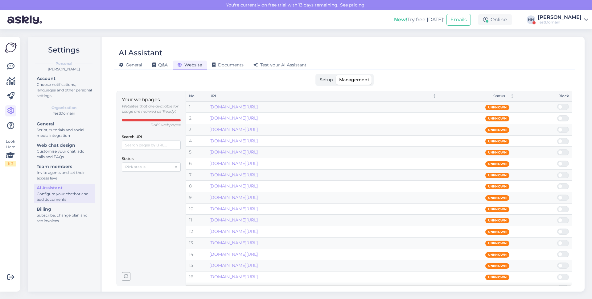
click at [319, 80] on label "Setup" at bounding box center [326, 80] width 19 height 10
click at [317, 75] on input "Setup" at bounding box center [317, 75] width 0 height 0
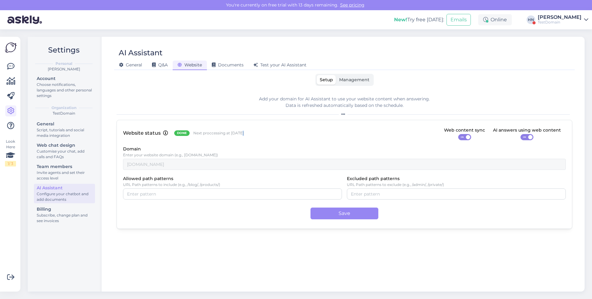
click at [341, 82] on span "Management" at bounding box center [354, 80] width 30 height 6
click at [336, 75] on input "Management" at bounding box center [336, 75] width 0 height 0
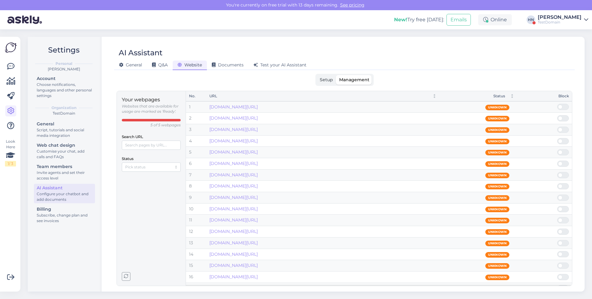
click at [328, 77] on span "Setup" at bounding box center [326, 80] width 13 height 6
click at [317, 75] on input "Setup" at bounding box center [317, 75] width 0 height 0
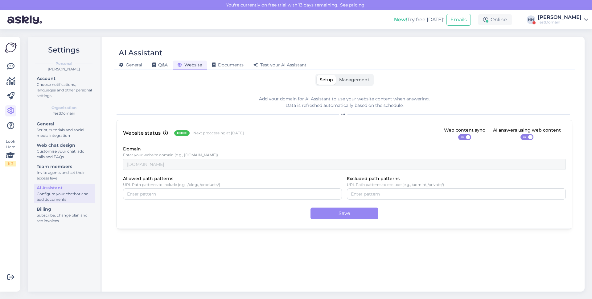
click at [182, 135] on span "Done" at bounding box center [182, 132] width 10 height 5
click at [183, 135] on span "Done" at bounding box center [182, 132] width 10 height 5
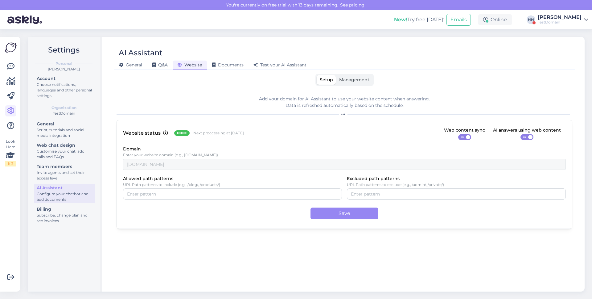
click at [183, 138] on div "Website status Done Next proccessing at [DATE] Web content sync ON AI answers u…" at bounding box center [344, 133] width 443 height 14
click at [118, 137] on div "Website status Done Next proccessing at [DATE] Web content sync ON AI answers u…" at bounding box center [345, 174] width 456 height 109
drag, startPoint x: 123, startPoint y: 133, endPoint x: 158, endPoint y: 132, distance: 34.5
click at [158, 132] on p "Website status" at bounding box center [142, 133] width 38 height 8
click at [154, 131] on p "Website status" at bounding box center [142, 133] width 38 height 8
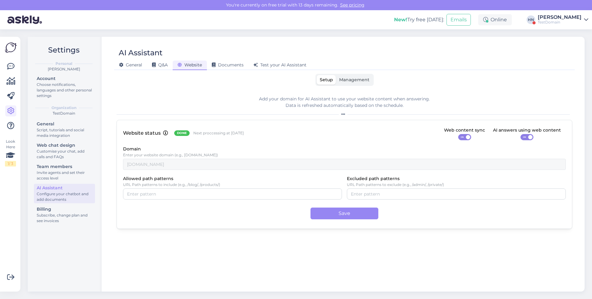
click at [128, 129] on p "Website status" at bounding box center [142, 133] width 38 height 8
click at [144, 130] on p "Website status" at bounding box center [142, 133] width 38 height 8
copy p "Website status"
click at [52, 87] on div "Choose notifications, languages and other personal settings" at bounding box center [65, 90] width 56 height 17
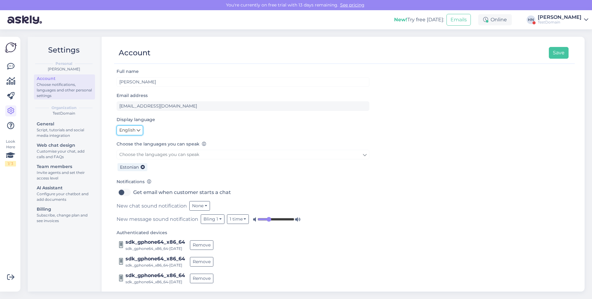
click at [137, 131] on icon at bounding box center [139, 130] width 4 height 7
click at [139, 143] on link "Eesti" at bounding box center [131, 143] width 29 height 10
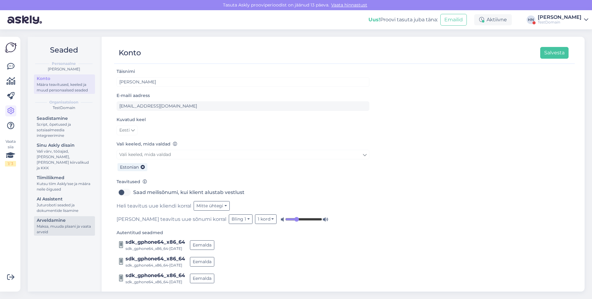
click at [68, 223] on div "Maksa, muuda plaani ja vaata arveid" at bounding box center [65, 228] width 56 height 11
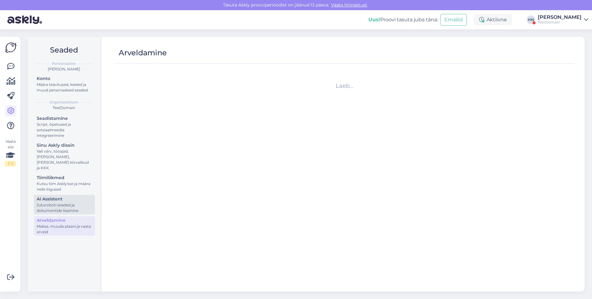
click at [69, 202] on div "Juturoboti seaded ja dokumentide lisamine" at bounding box center [65, 207] width 56 height 11
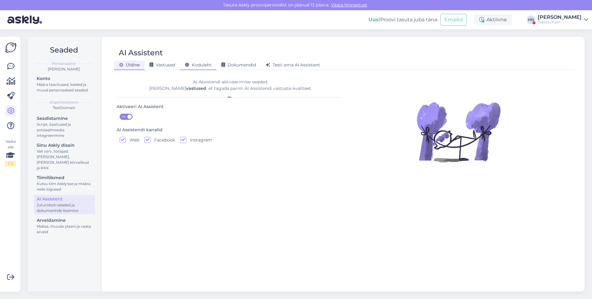
click at [200, 68] on div "Koduleht" at bounding box center [198, 65] width 36 height 10
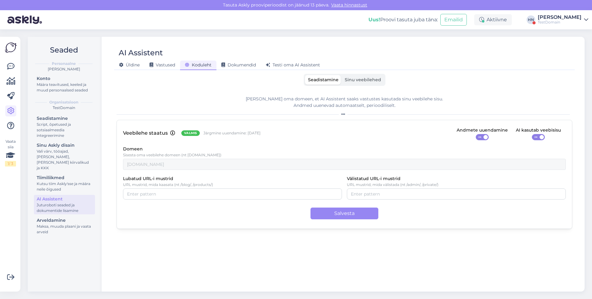
click at [138, 132] on p "Veebilehe staatus" at bounding box center [145, 133] width 45 height 8
click at [125, 130] on p "Veebilehe staatus" at bounding box center [145, 133] width 45 height 8
drag, startPoint x: 125, startPoint y: 130, endPoint x: 160, endPoint y: 128, distance: 34.9
click at [160, 129] on div "Veebilehe staatus Valmis Järgmine uuendamine: [DATE] Andmete uuendamine ON AI k…" at bounding box center [344, 133] width 443 height 14
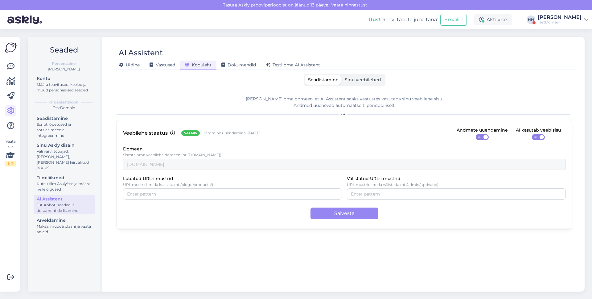
click at [149, 134] on p "Veebilehe staatus" at bounding box center [145, 133] width 45 height 8
click at [122, 133] on div "Veebilehe staatus Valmis Järgmine uuendamine: [DATE] Andmete uuendamine ON AI k…" at bounding box center [345, 174] width 456 height 109
click at [175, 143] on div "Veebilehe staatus Valmis Järgmine uuendamine: [DATE] Andmete uuendamine ON AI k…" at bounding box center [345, 174] width 456 height 109
click at [10, 65] on icon at bounding box center [10, 66] width 7 height 7
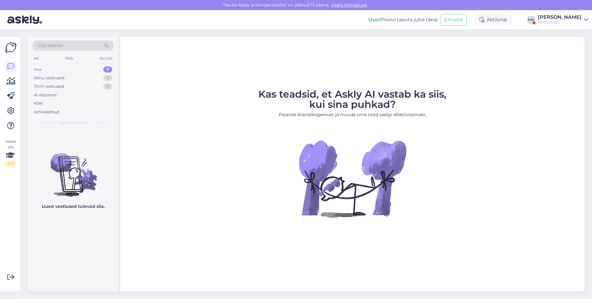
click at [553, 23] on div "TestDomain" at bounding box center [560, 22] width 44 height 5
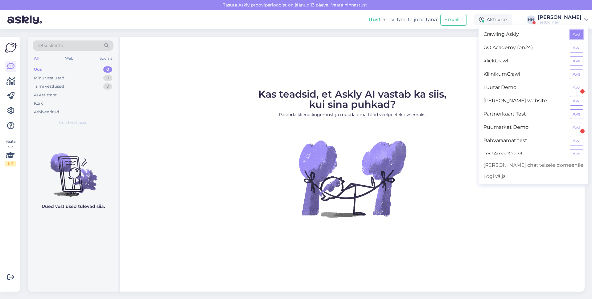
click at [582, 39] on button "Ava" at bounding box center [577, 35] width 14 height 10
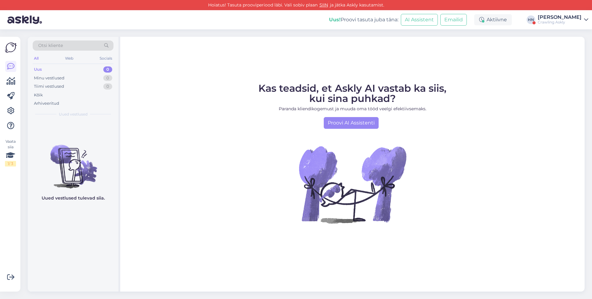
click at [543, 22] on div "Crawling Askly" at bounding box center [560, 22] width 44 height 5
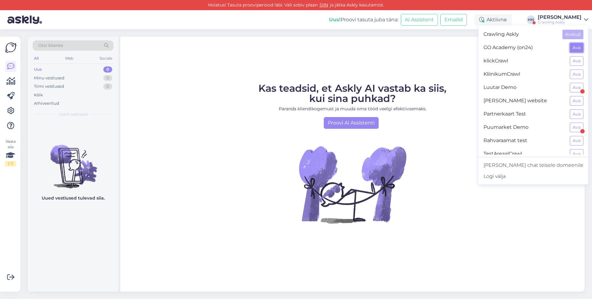
click at [572, 43] on button "Ava" at bounding box center [577, 48] width 14 height 10
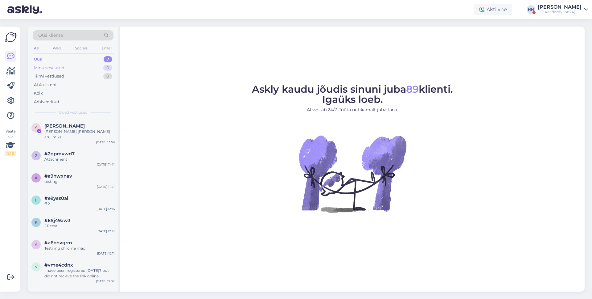
click at [72, 66] on div "Minu vestlused 0" at bounding box center [73, 68] width 81 height 9
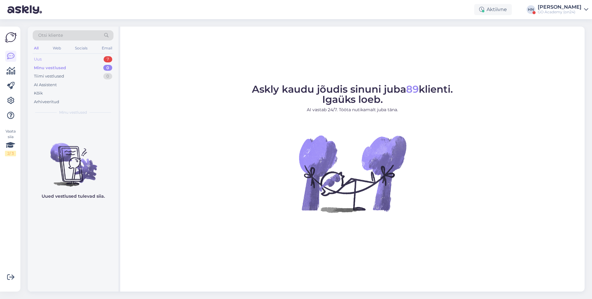
click at [75, 59] on div "Uus 7" at bounding box center [73, 59] width 81 height 9
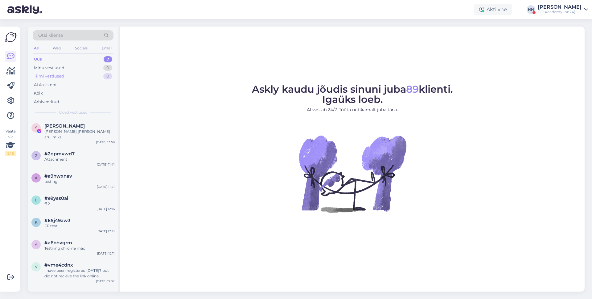
click at [76, 72] on div "Tiimi vestlused 0" at bounding box center [73, 76] width 81 height 9
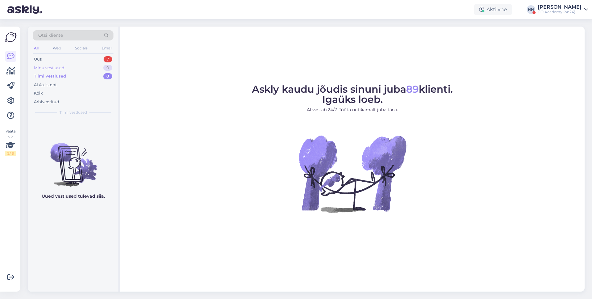
click at [77, 67] on div "Minu vestlused 0" at bounding box center [73, 68] width 81 height 9
click at [55, 93] on div "Kõik" at bounding box center [73, 93] width 81 height 9
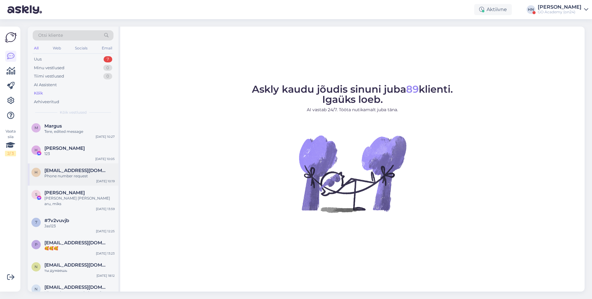
click at [78, 179] on div "[PERSON_NAME] [PERSON_NAME][EMAIL_ADDRESS][DOMAIN_NAME] Phone number request [D…" at bounding box center [73, 174] width 91 height 22
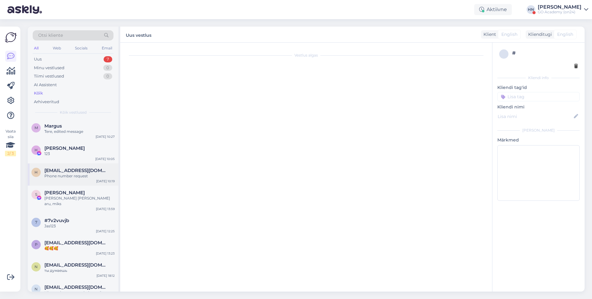
scroll to position [2, 0]
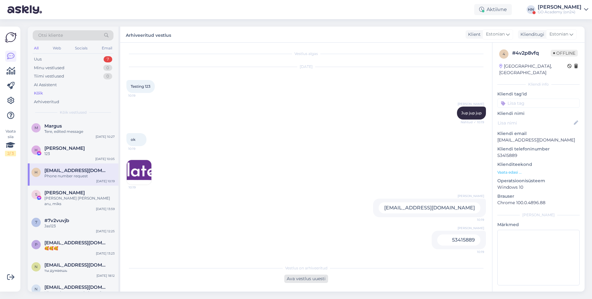
click at [305, 279] on div "Ava vestlus uuesti" at bounding box center [306, 278] width 44 height 8
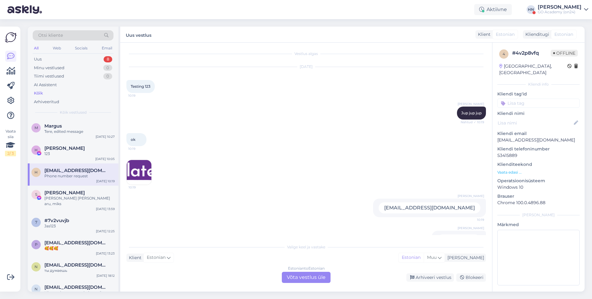
click at [305, 279] on div "Estonian to Estonian Võta vestlus üle" at bounding box center [306, 276] width 49 height 11
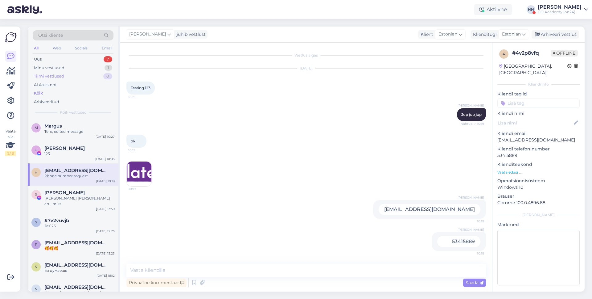
click at [71, 75] on div "Tiimi vestlused 0" at bounding box center [73, 76] width 81 height 9
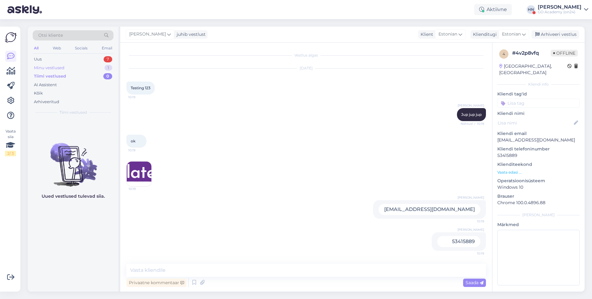
click at [69, 70] on div "Minu vestlused 1" at bounding box center [73, 68] width 81 height 9
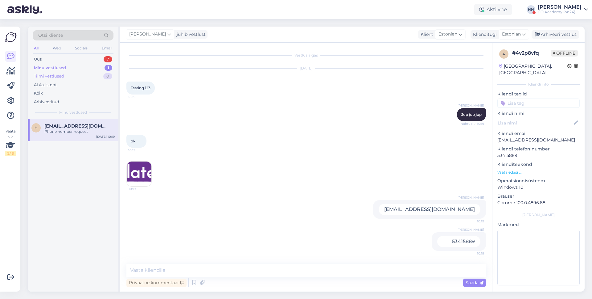
click at [71, 74] on div "Tiimi vestlused 0" at bounding box center [73, 76] width 81 height 9
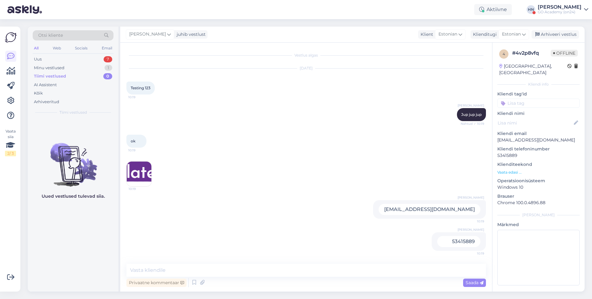
click at [185, 87] on div "[DATE] Testing 123 10:19" at bounding box center [306, 81] width 360 height 39
